Goal: Task Accomplishment & Management: Use online tool/utility

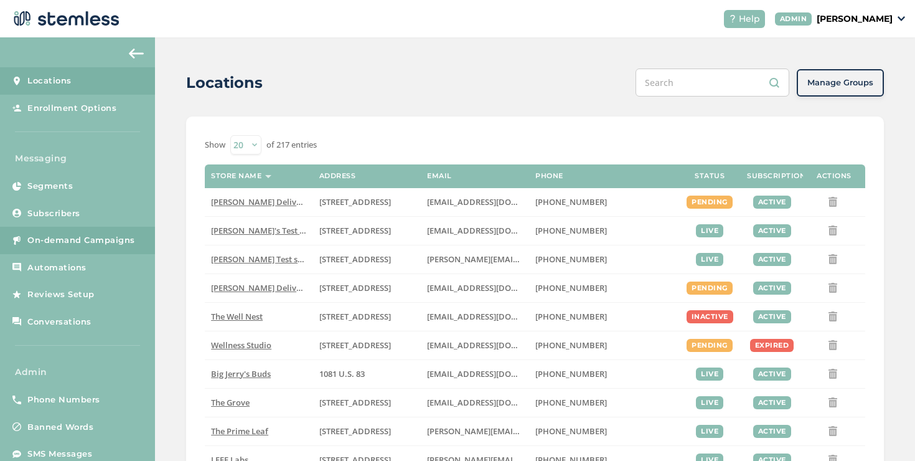
click at [69, 247] on link "On-demand Campaigns" at bounding box center [77, 240] width 155 height 27
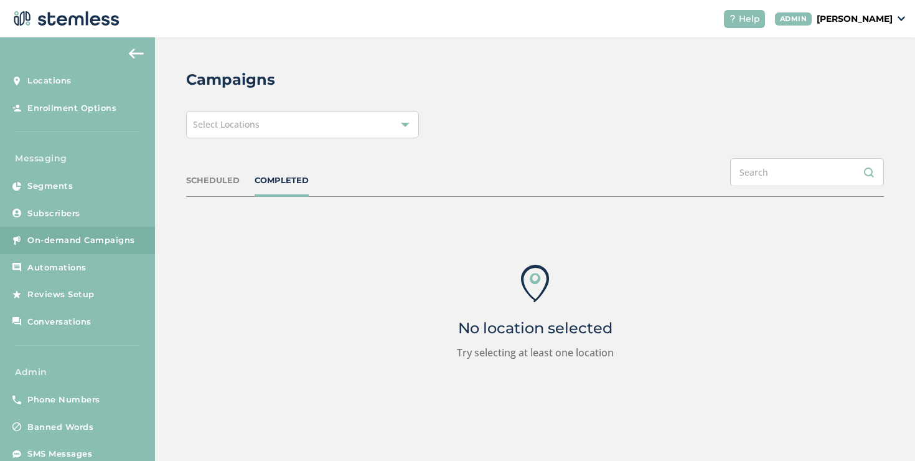
click at [256, 126] on span "Select Locations" at bounding box center [226, 124] width 67 height 12
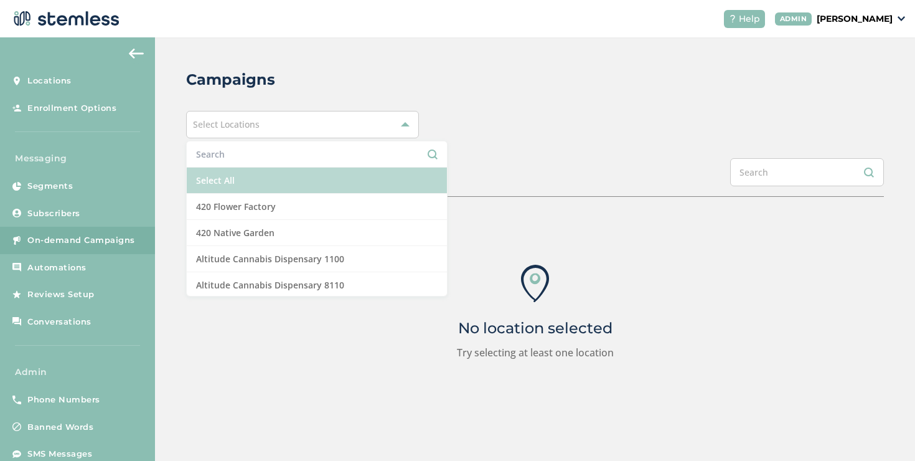
click at [243, 187] on li "Select All" at bounding box center [317, 180] width 260 height 26
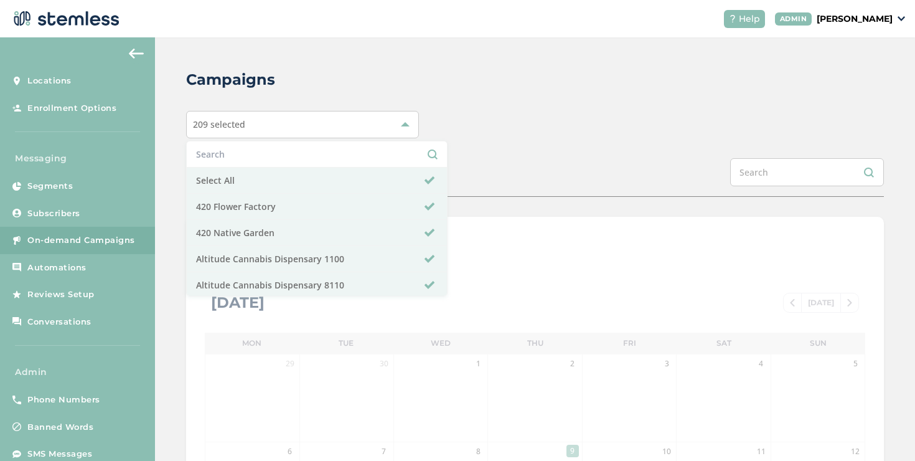
click at [470, 127] on div "209 selected Select All 420 Flower Factory 420 Native Garden Altitude Cannabis …" at bounding box center [535, 124] width 698 height 27
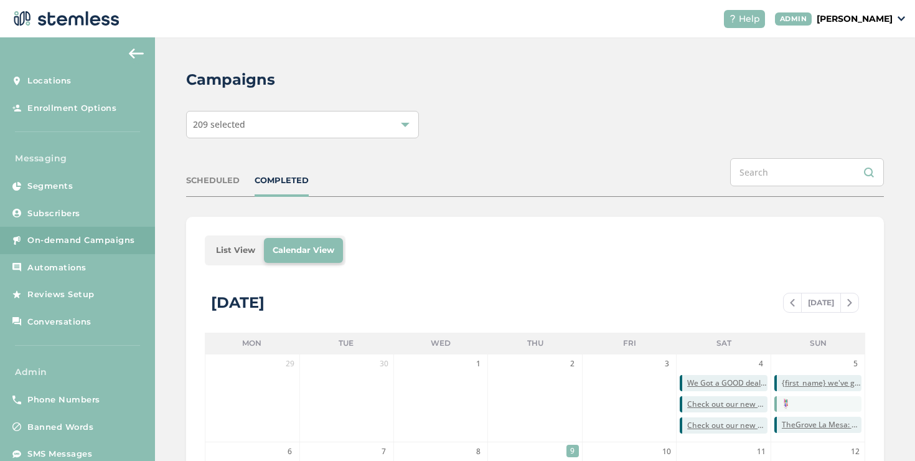
click at [229, 256] on li "List View" at bounding box center [235, 250] width 57 height 25
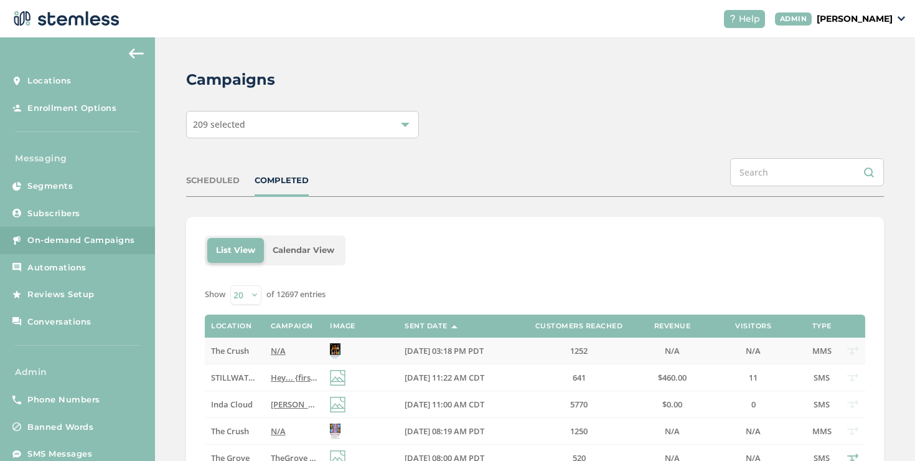
click at [266, 349] on td "N/A" at bounding box center [294, 350] width 59 height 27
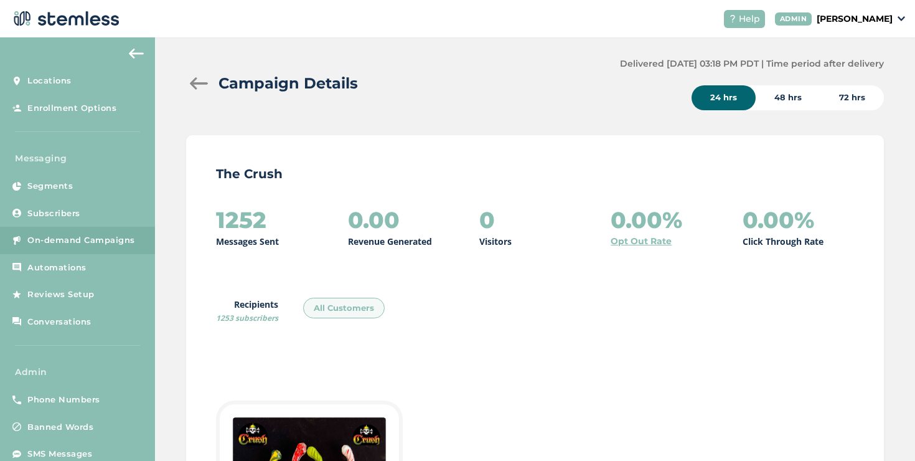
scroll to position [9, 0]
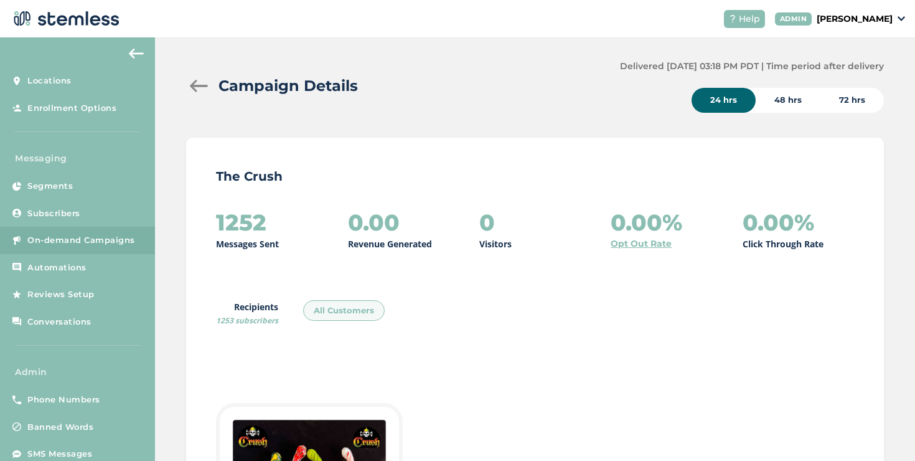
click at [200, 83] on div at bounding box center [198, 86] width 25 height 12
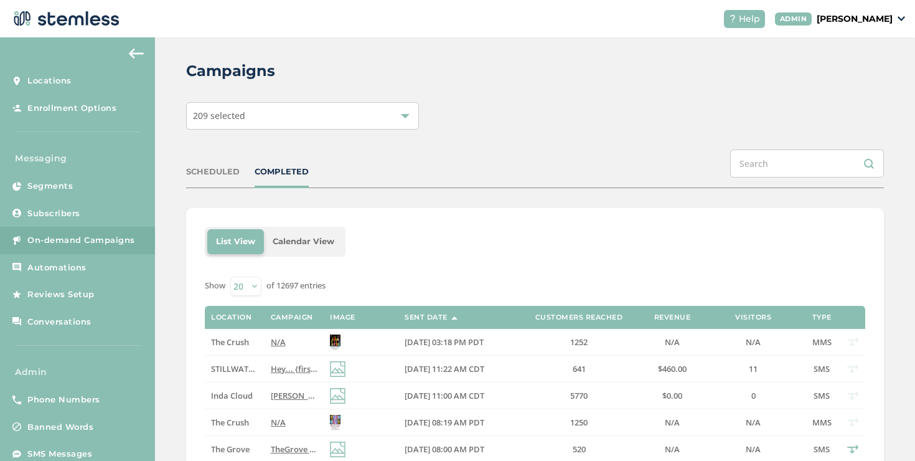
click at [840, 18] on p "[PERSON_NAME]" at bounding box center [855, 18] width 76 height 13
click at [859, 84] on span "Impersonate" at bounding box center [860, 89] width 61 height 12
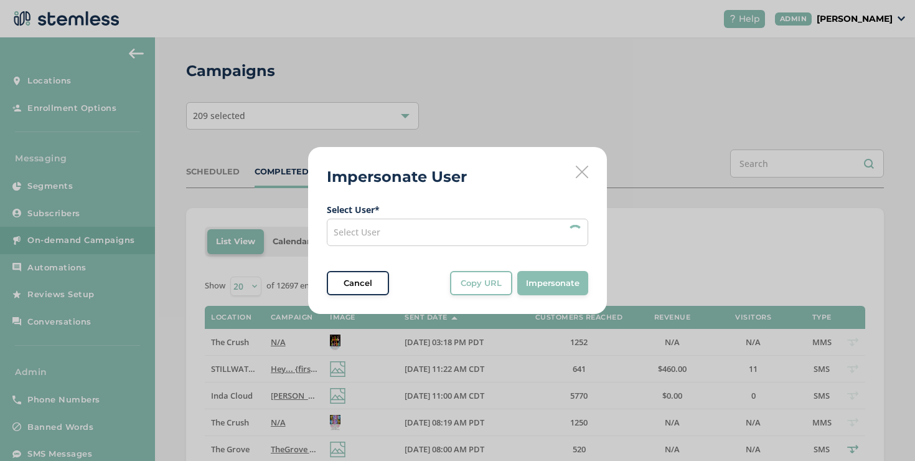
click at [510, 235] on div "Select User" at bounding box center [457, 231] width 261 height 27
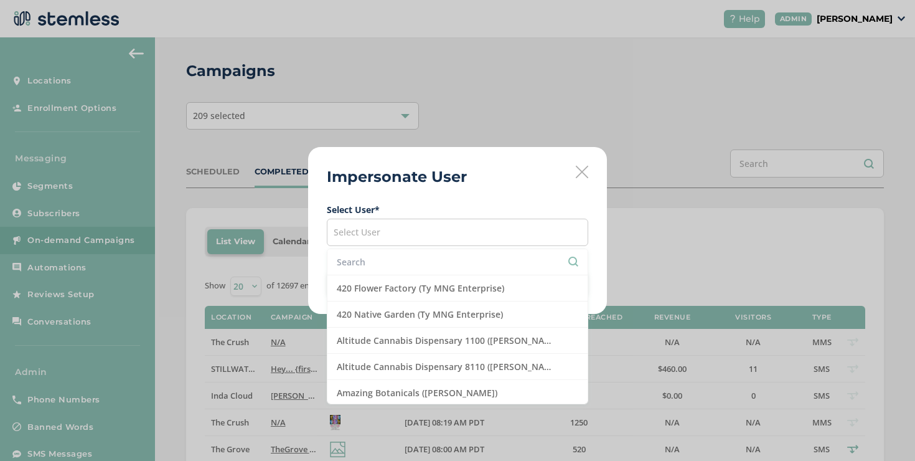
click at [459, 258] on input "text" at bounding box center [457, 261] width 241 height 13
type input "s"
type input "S"
click at [579, 170] on icon at bounding box center [582, 172] width 12 height 12
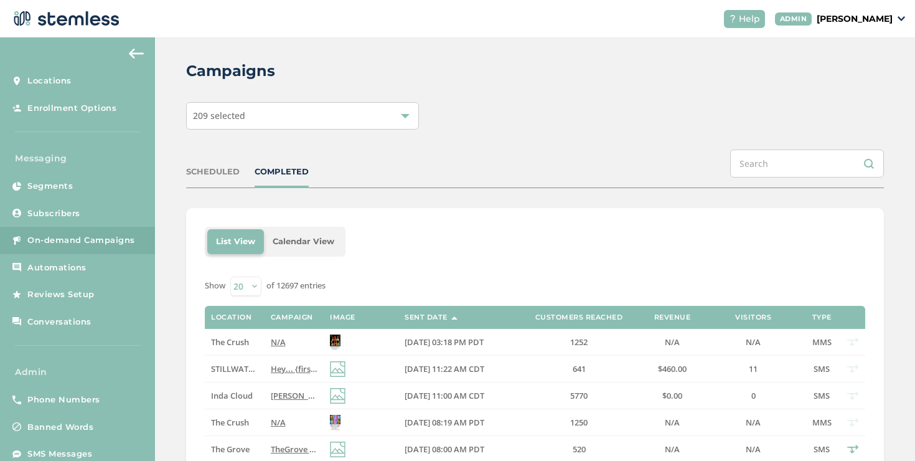
click at [288, 172] on div "COMPLETED" at bounding box center [282, 172] width 54 height 12
